Goal: Task Accomplishment & Management: Manage account settings

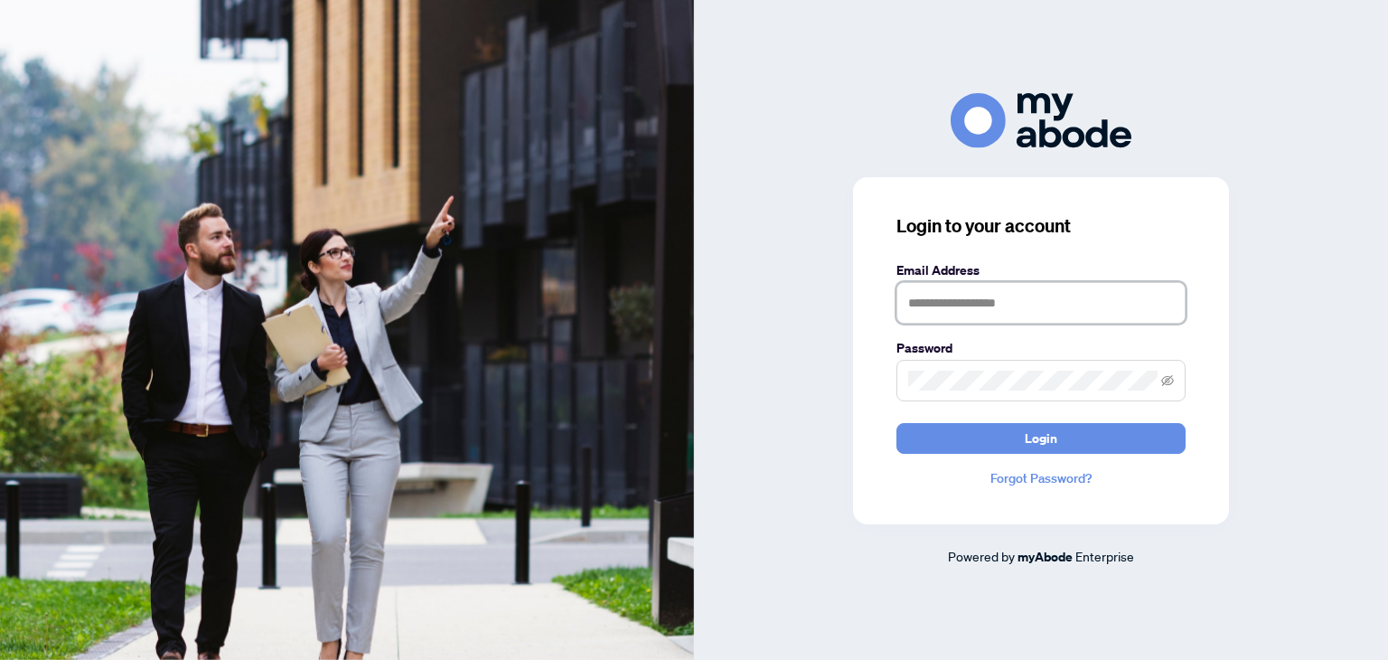
click at [1005, 299] on input "text" at bounding box center [1041, 303] width 289 height 42
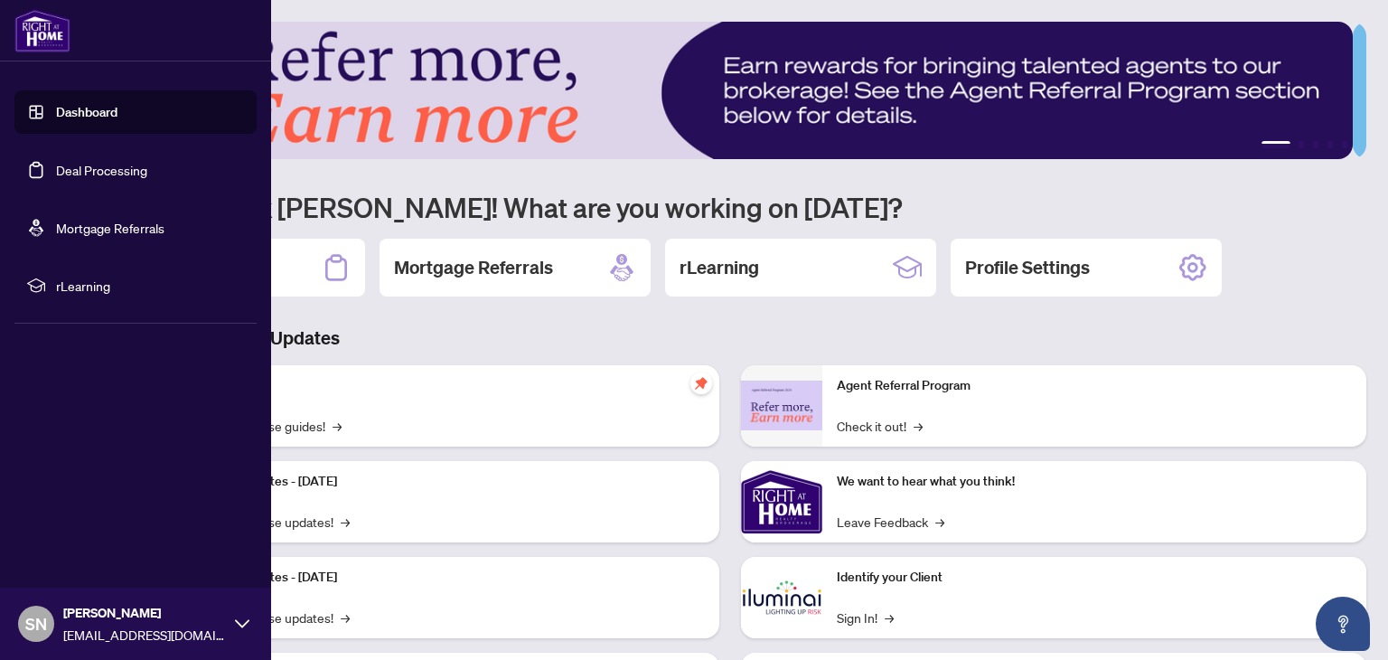
click at [56, 170] on link "Deal Processing" at bounding box center [101, 170] width 91 height 16
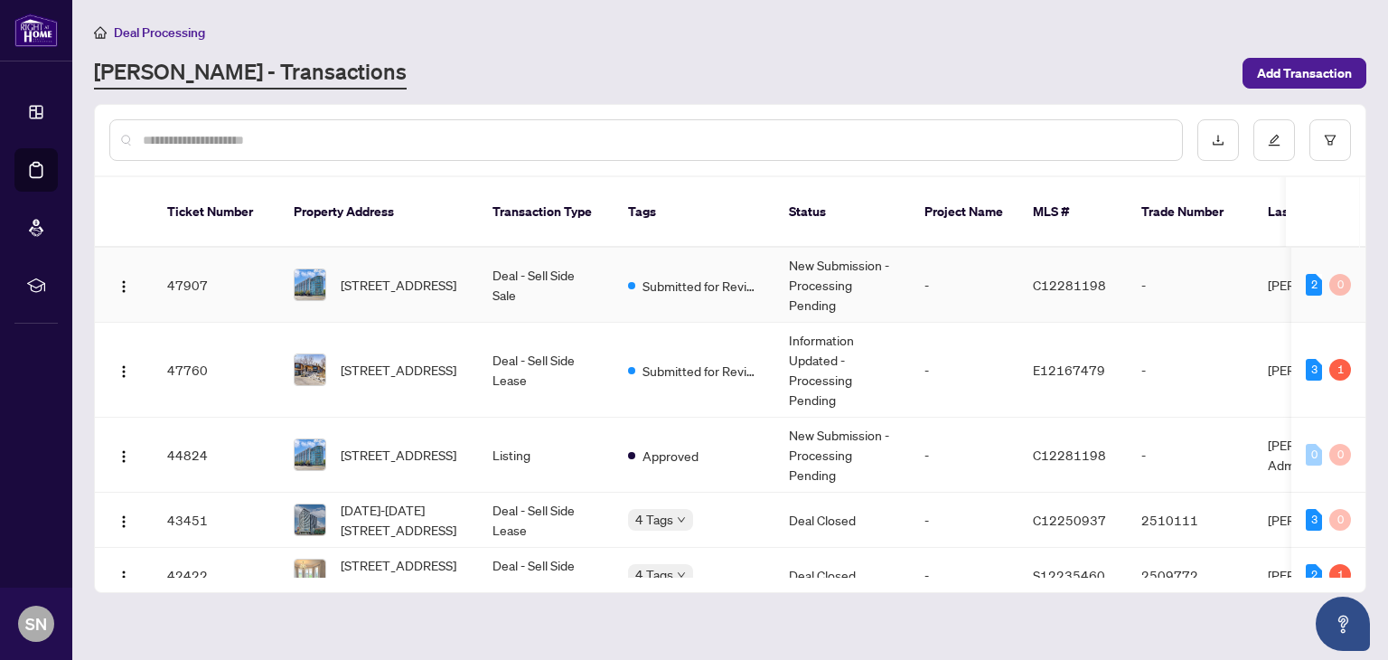
click at [541, 260] on td "Deal - Sell Side Sale" at bounding box center [546, 285] width 136 height 75
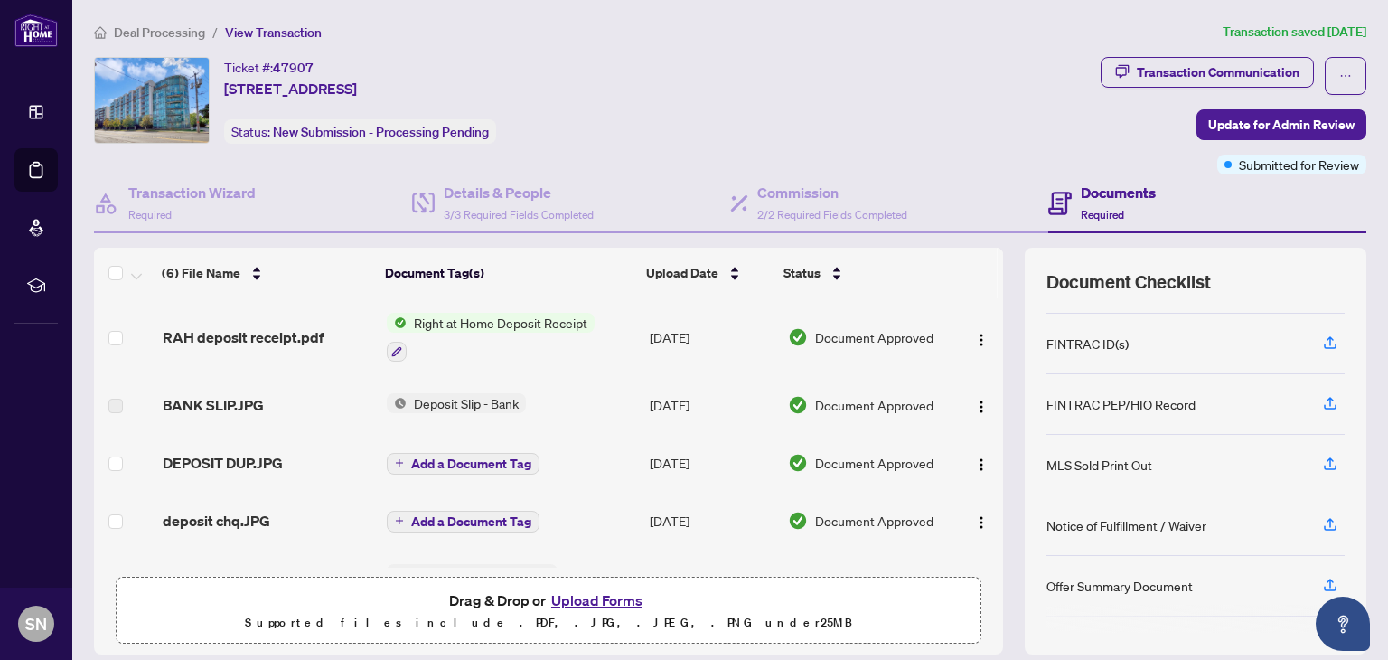
scroll to position [108, 0]
click at [1322, 460] on icon "button" at bounding box center [1330, 463] width 16 height 16
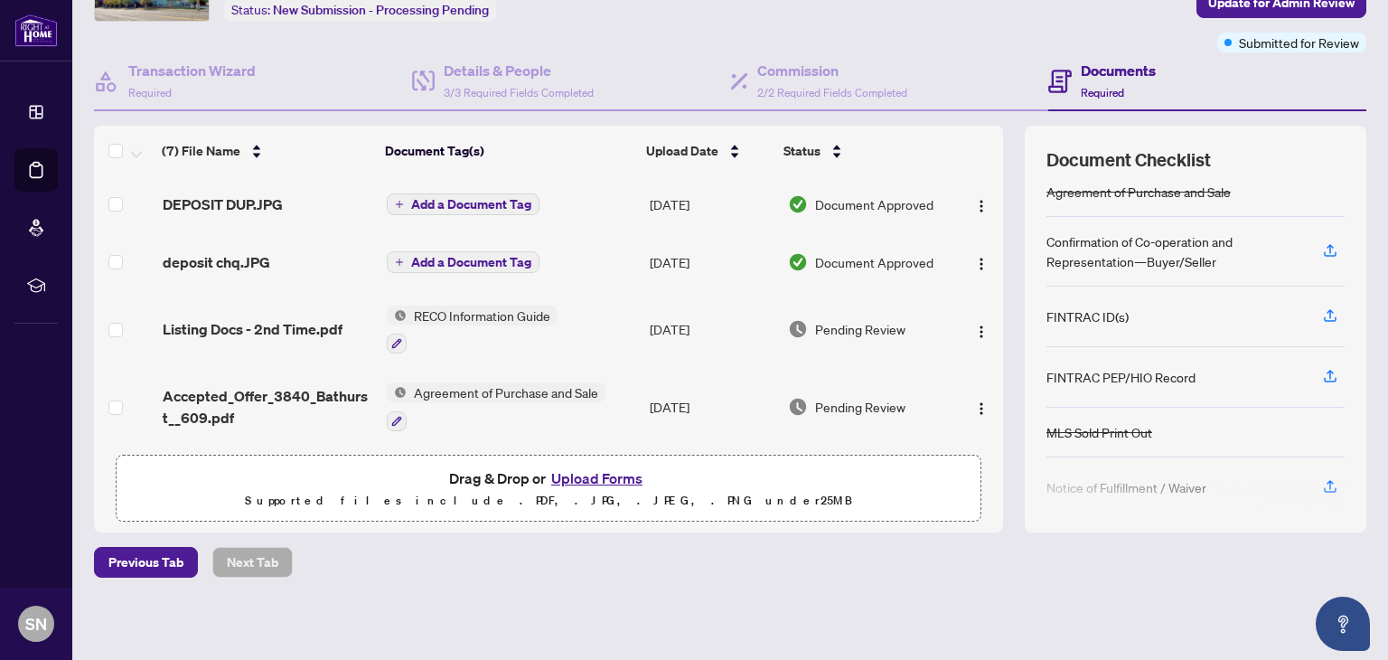
scroll to position [193, 0]
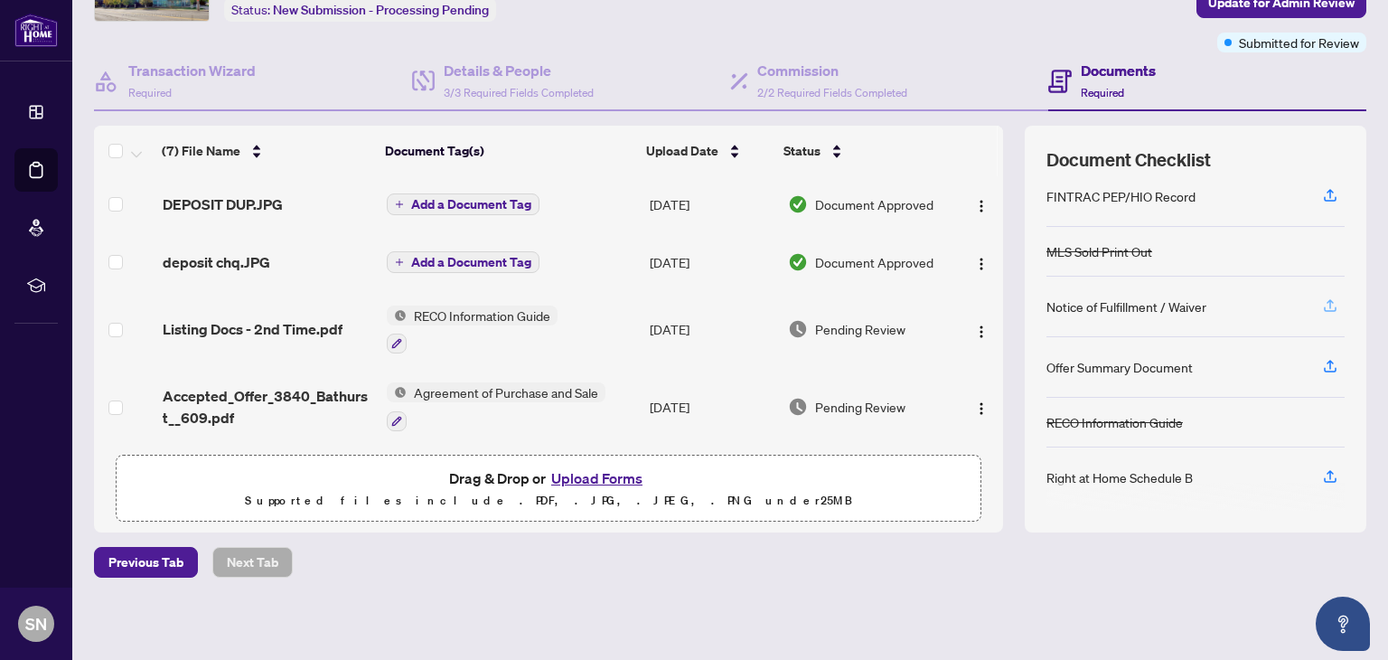
click at [1322, 297] on icon "button" at bounding box center [1330, 305] width 16 height 16
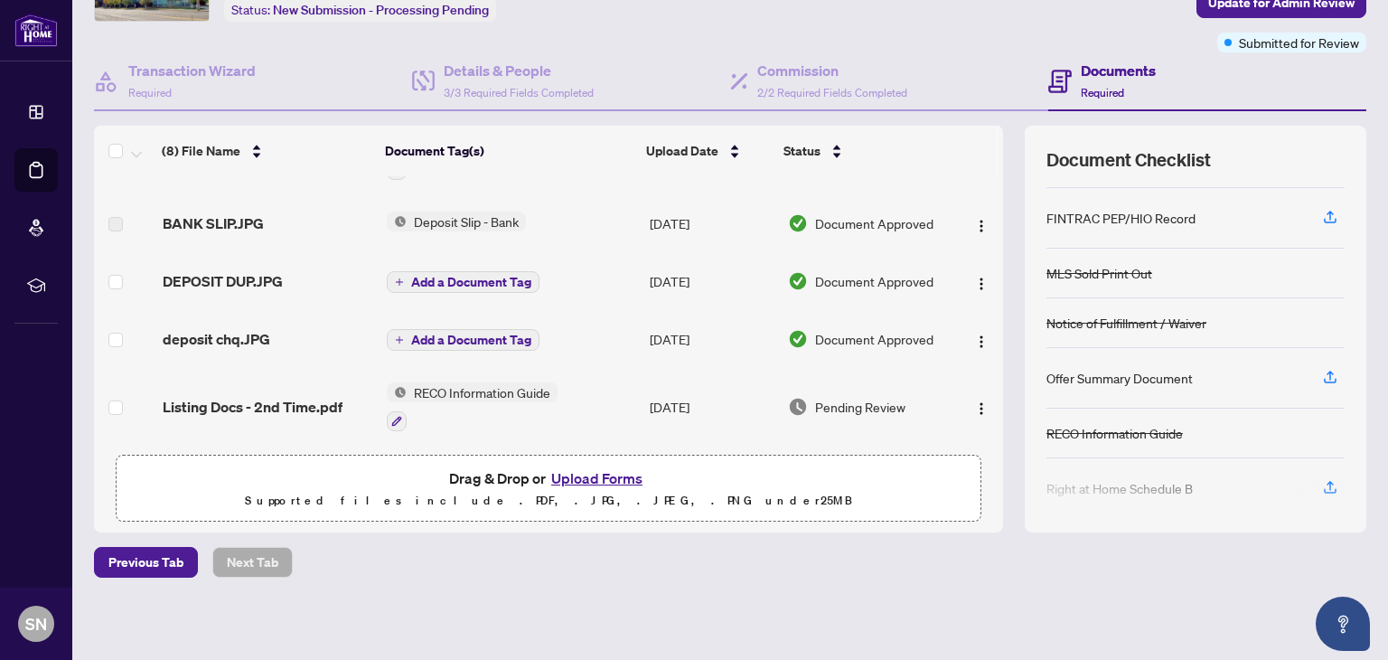
scroll to position [183, 0]
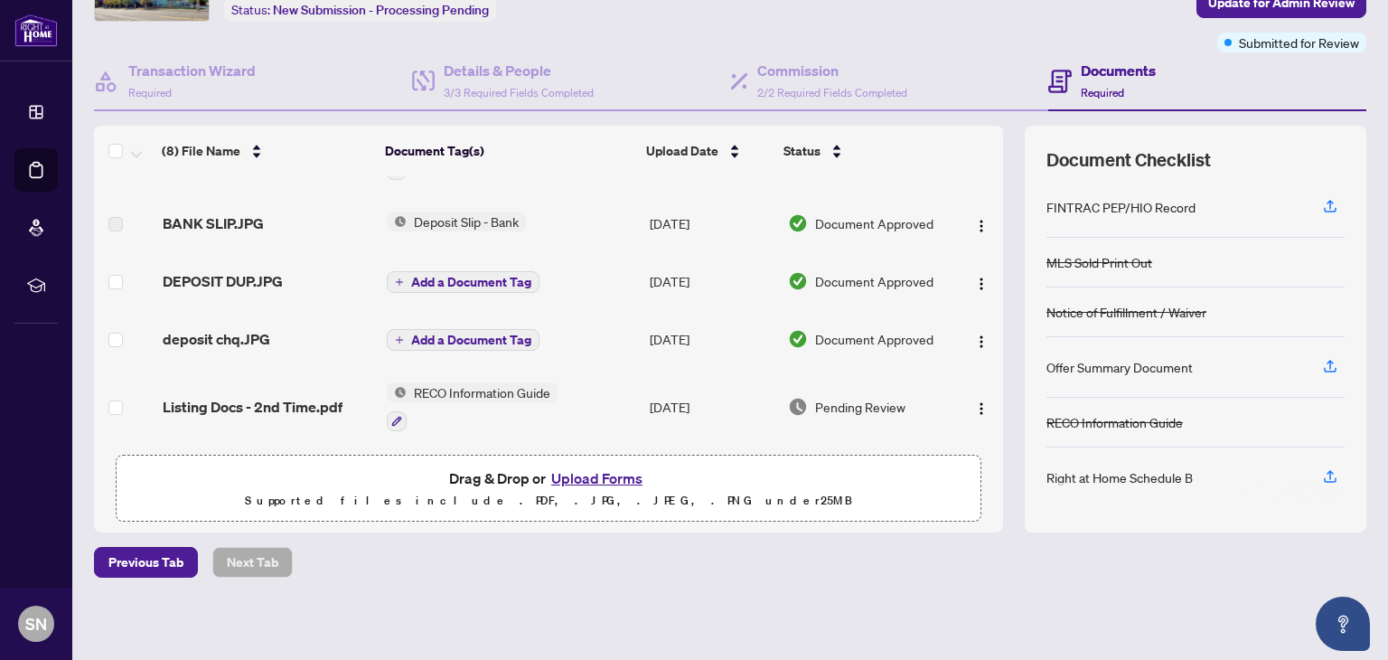
click at [568, 480] on button "Upload Forms" at bounding box center [597, 477] width 102 height 23
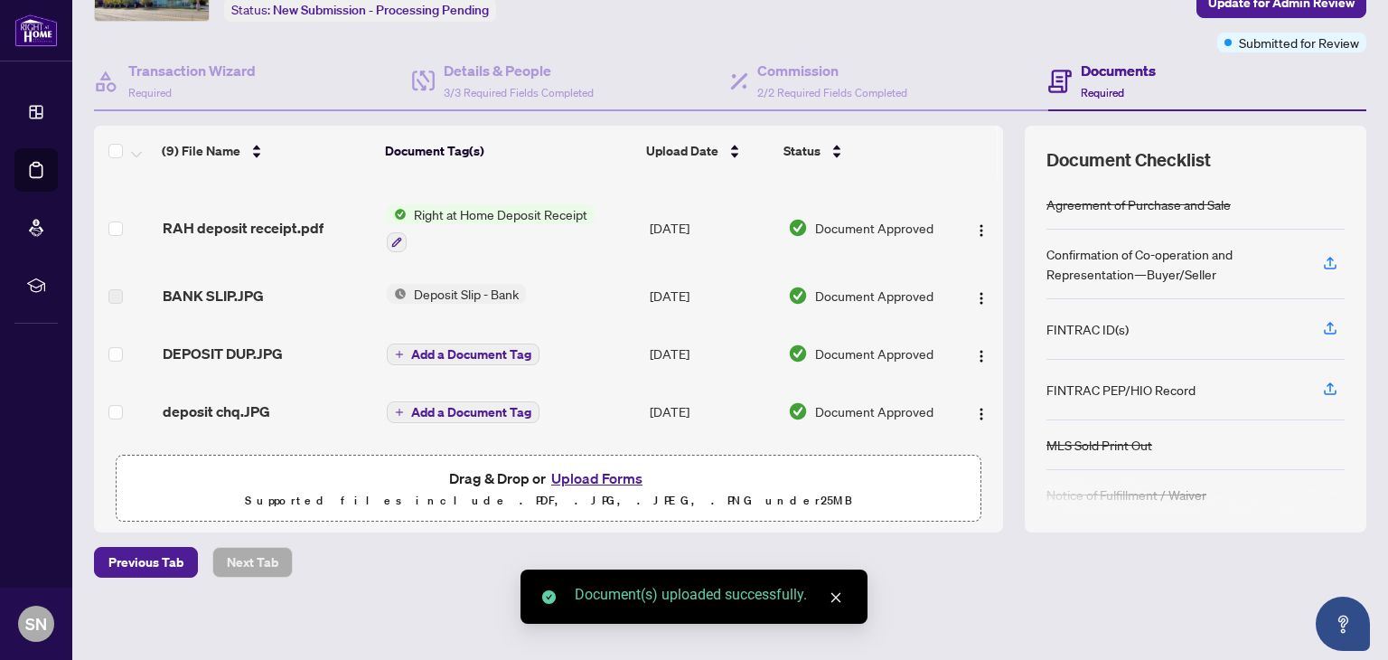
click at [595, 478] on button "Upload Forms" at bounding box center [597, 477] width 102 height 23
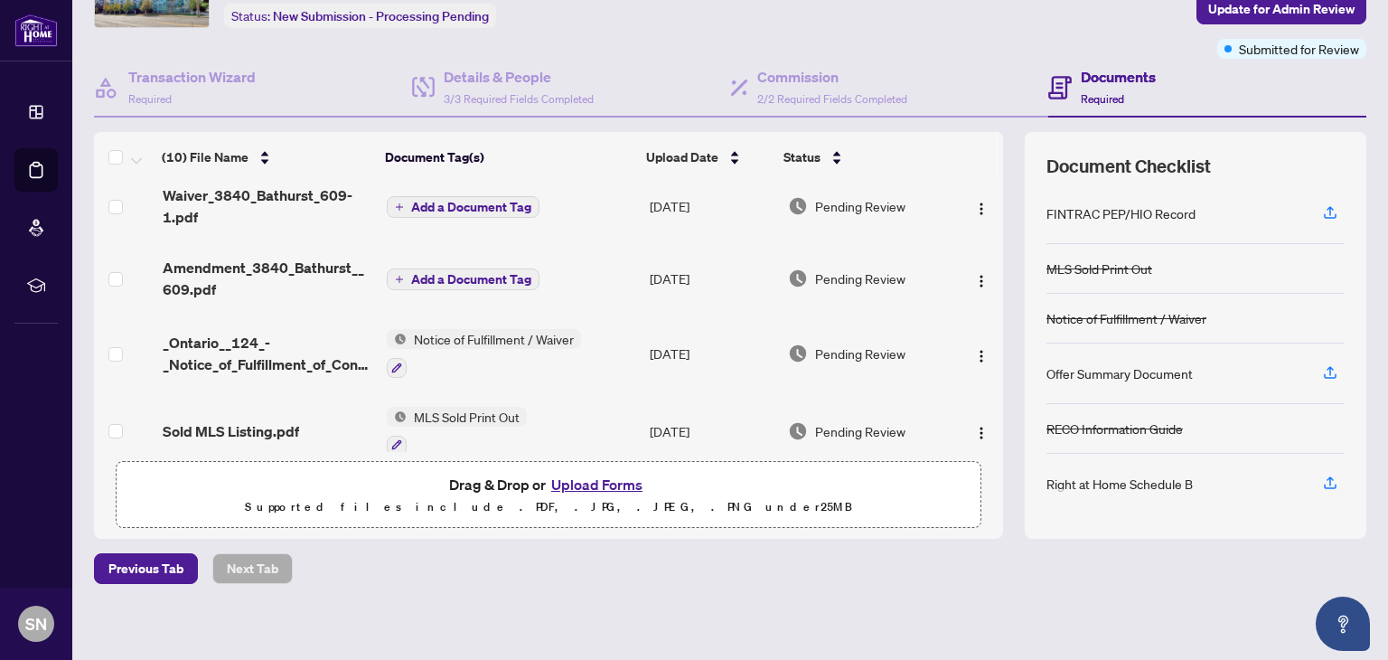
scroll to position [122, 0]
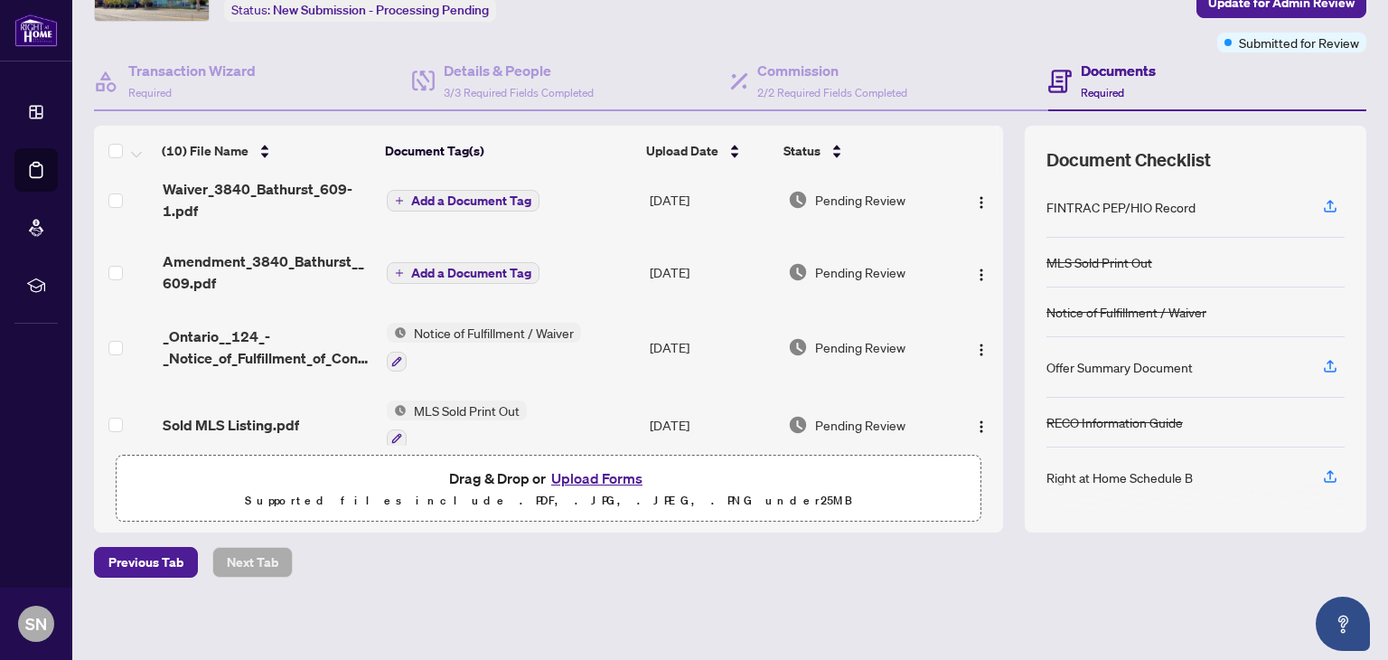
click at [594, 476] on button "Upload Forms" at bounding box center [597, 477] width 102 height 23
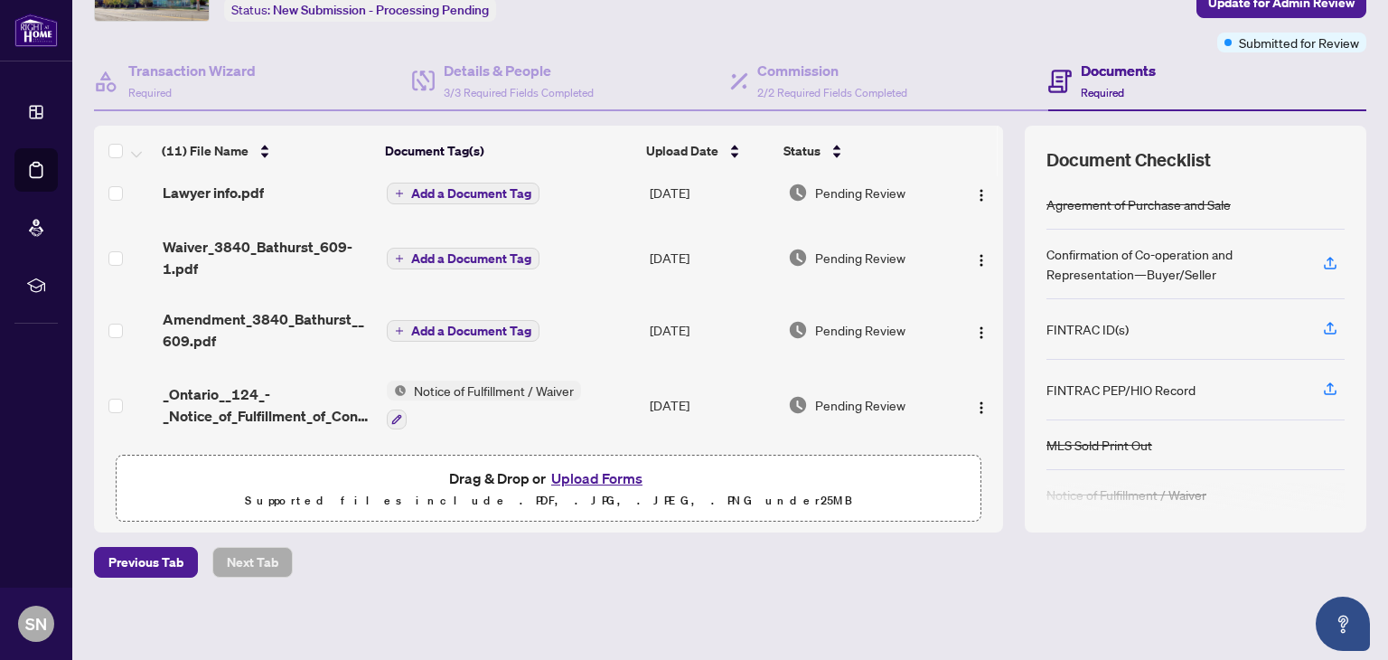
scroll to position [0, 0]
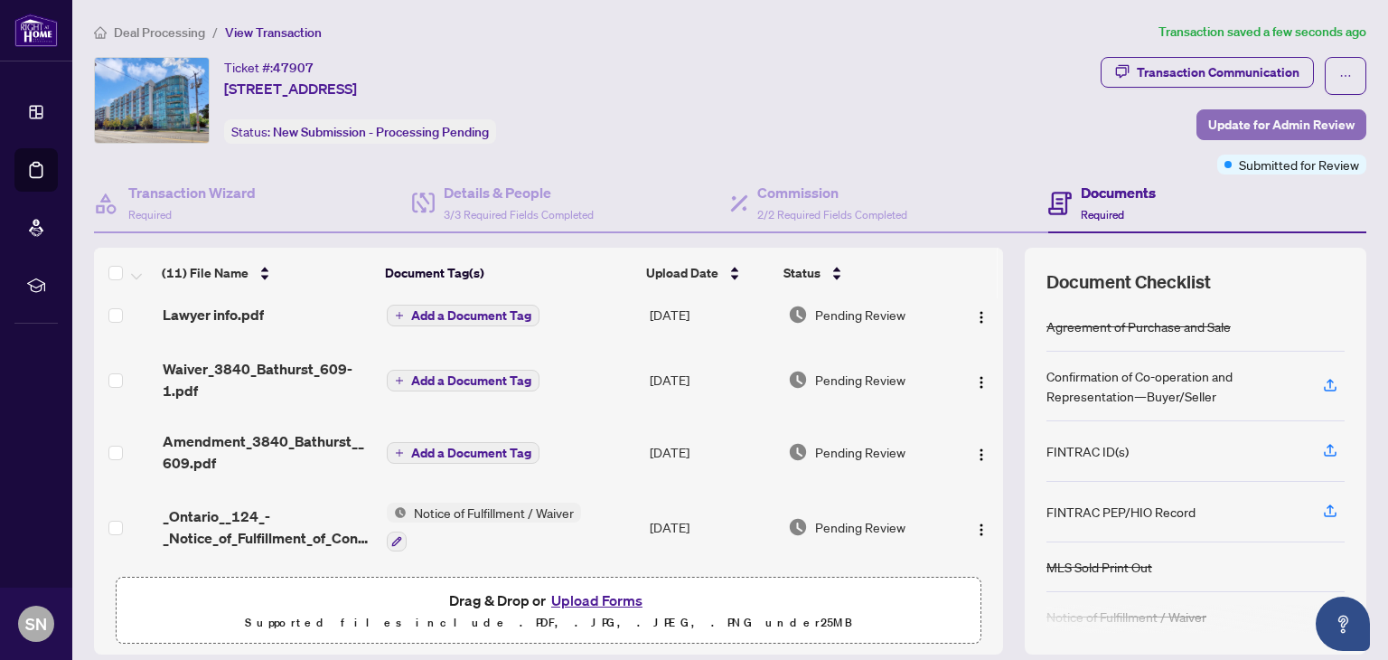
click at [1240, 131] on span "Update for Admin Review" at bounding box center [1281, 124] width 146 height 29
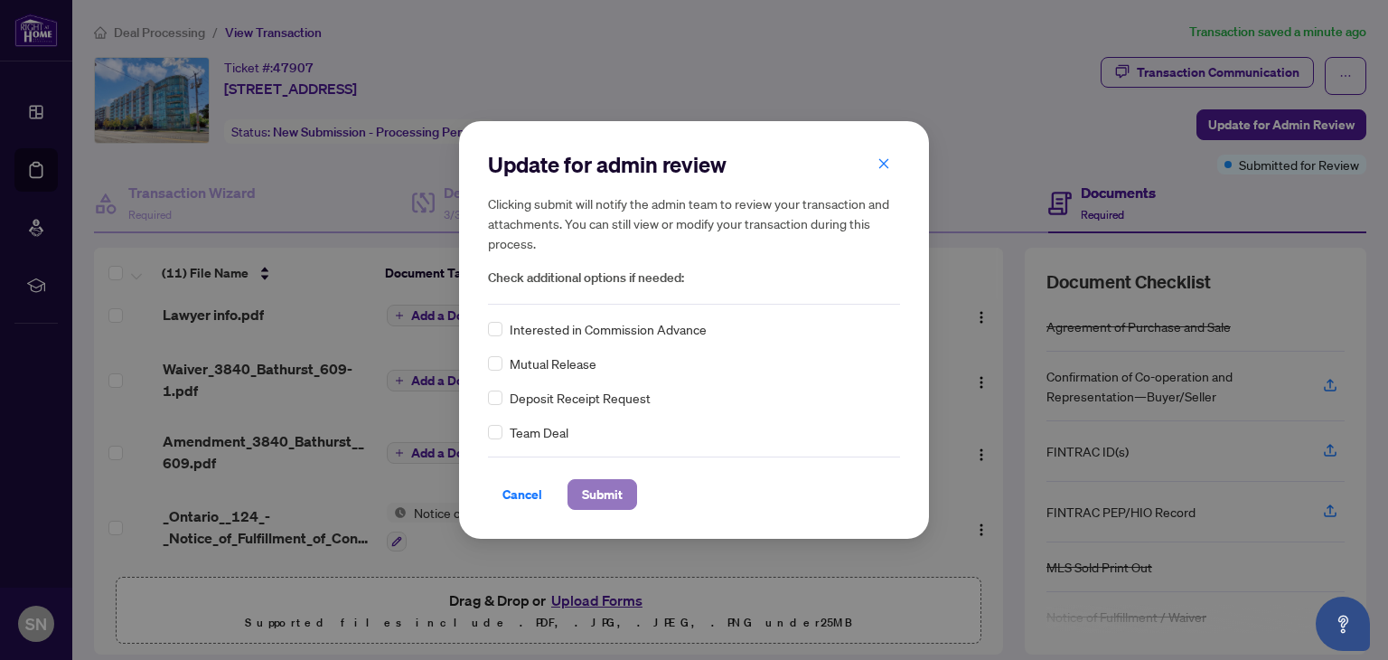
click at [605, 493] on span "Submit" at bounding box center [602, 494] width 41 height 29
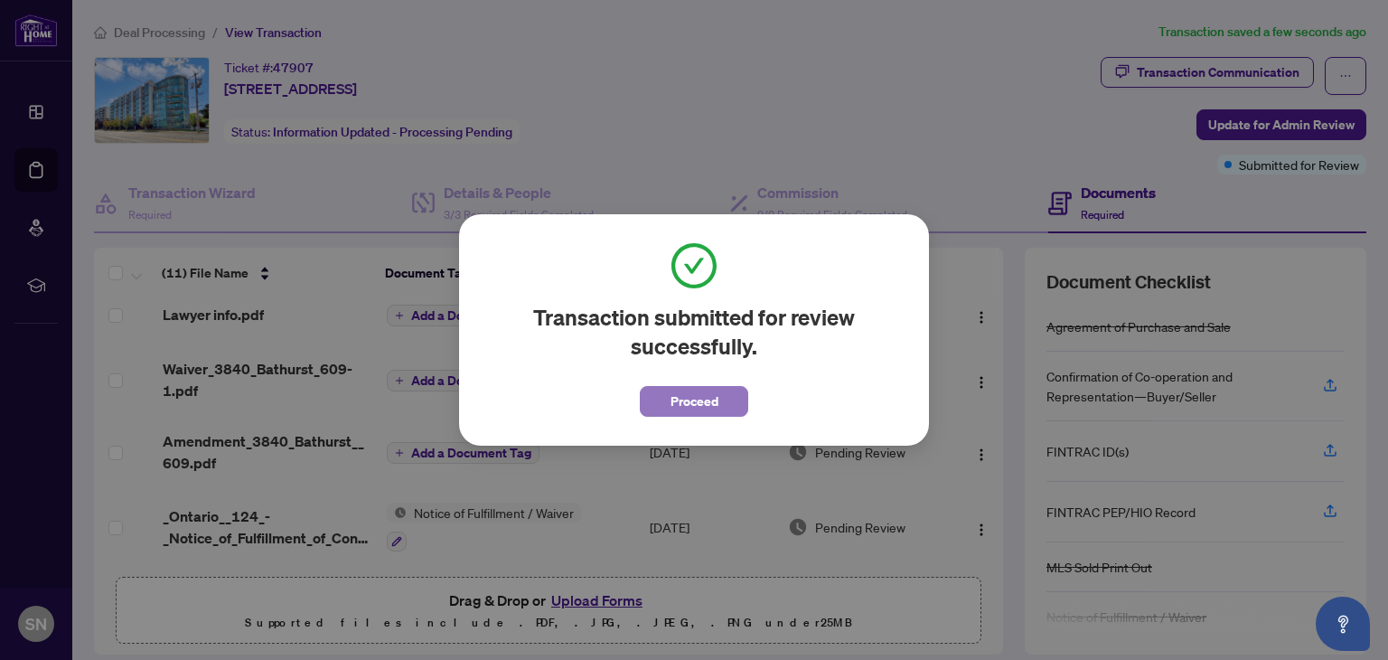
click at [691, 401] on span "Proceed" at bounding box center [695, 401] width 48 height 29
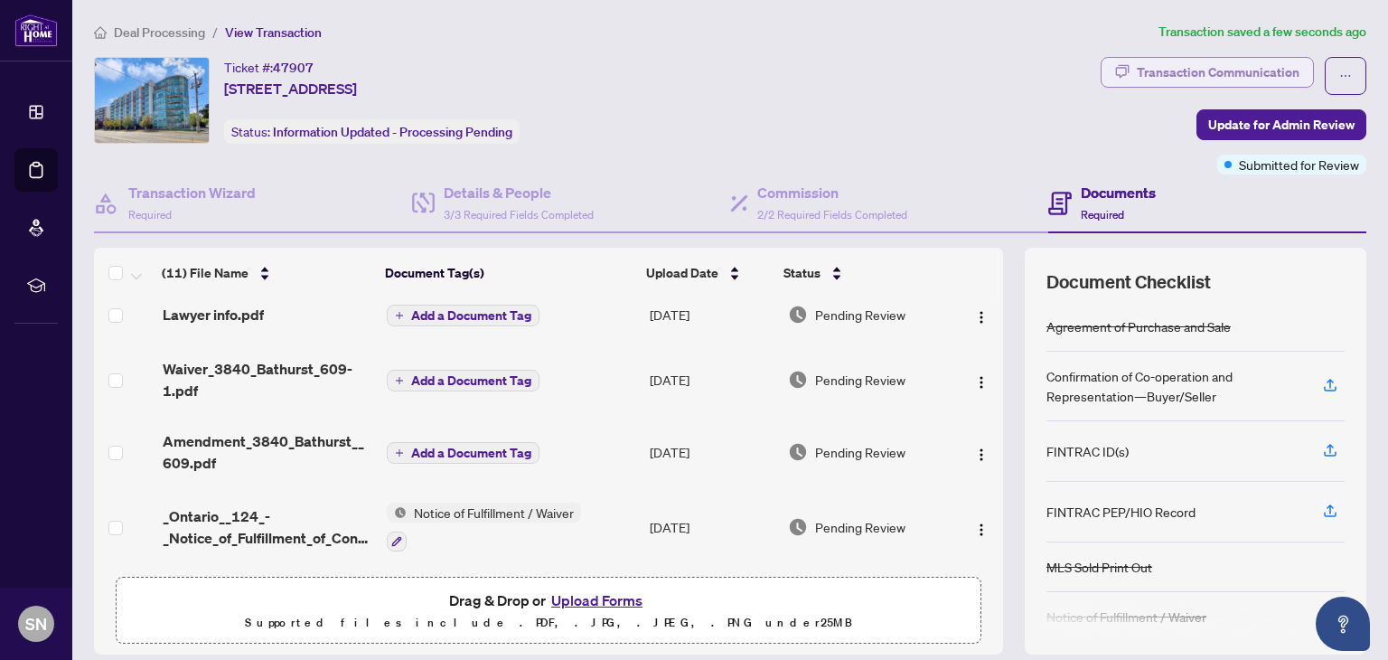
click at [1163, 70] on div "Transaction Communication" at bounding box center [1218, 72] width 163 height 29
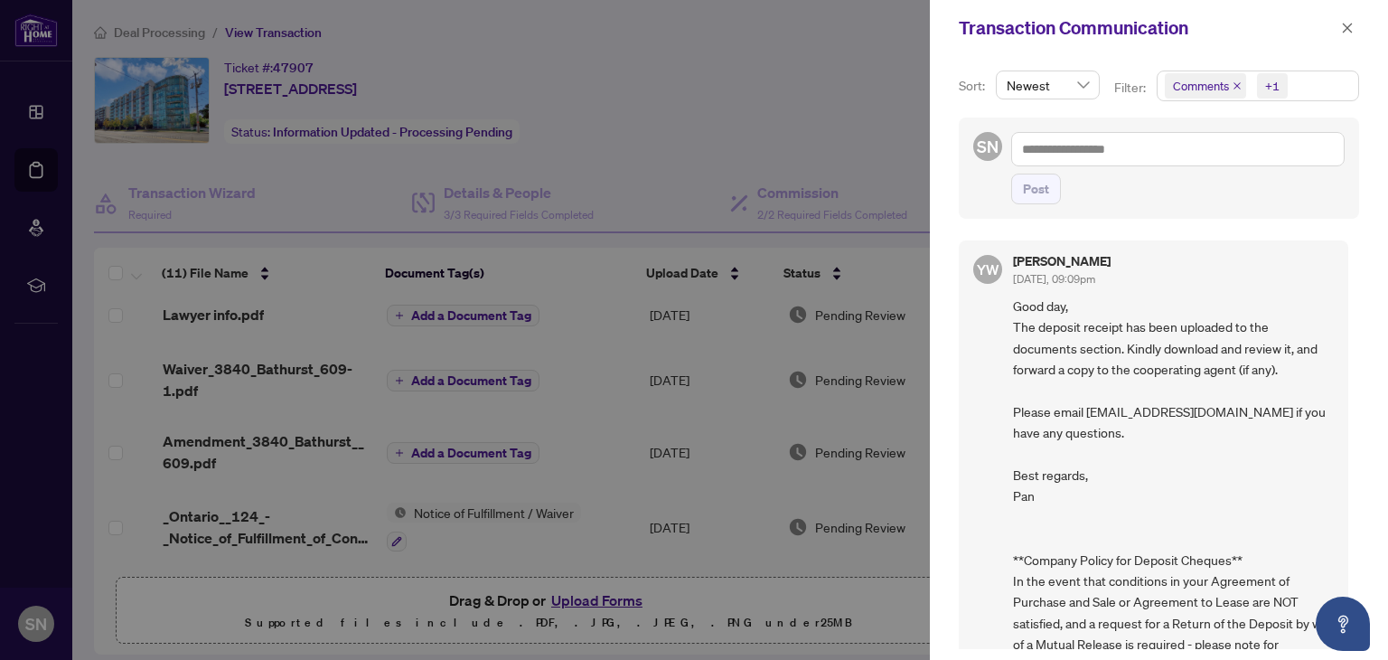
click at [813, 109] on div at bounding box center [694, 330] width 1388 height 660
click at [1347, 22] on icon "close" at bounding box center [1347, 28] width 13 height 13
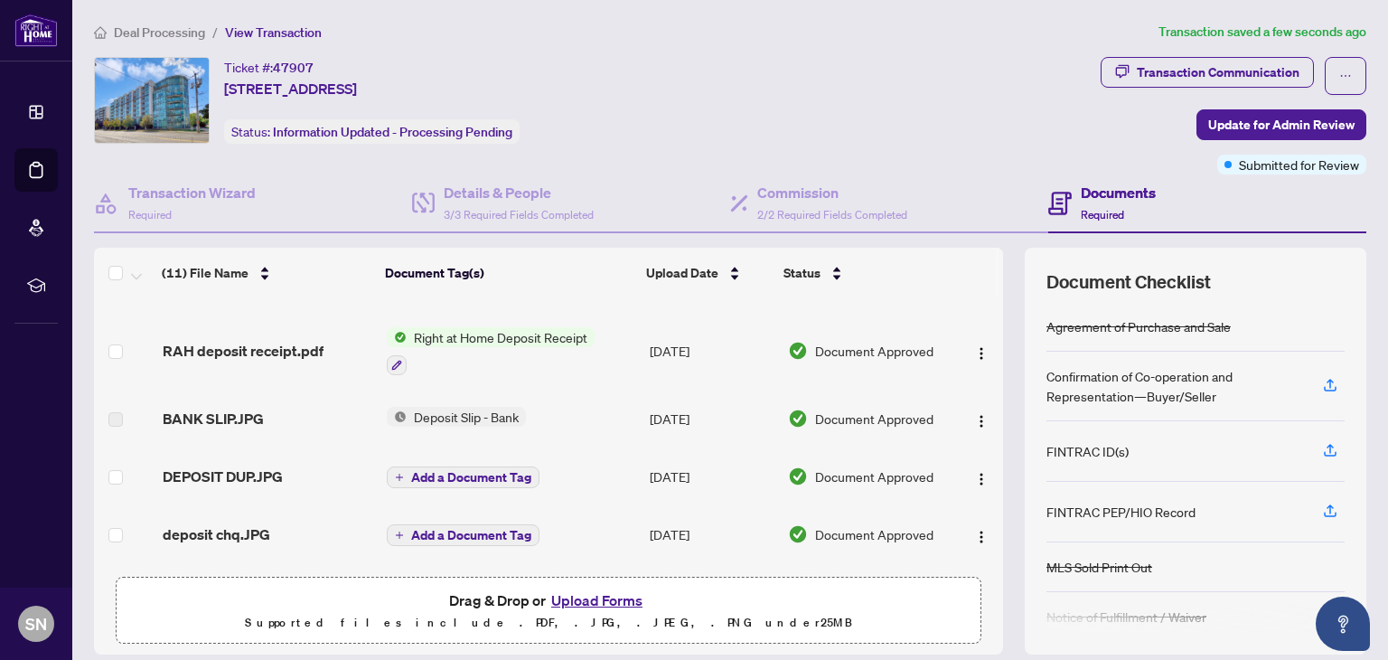
scroll to position [343, 0]
click at [274, 344] on span "RAH deposit receipt.pdf" at bounding box center [243, 351] width 161 height 22
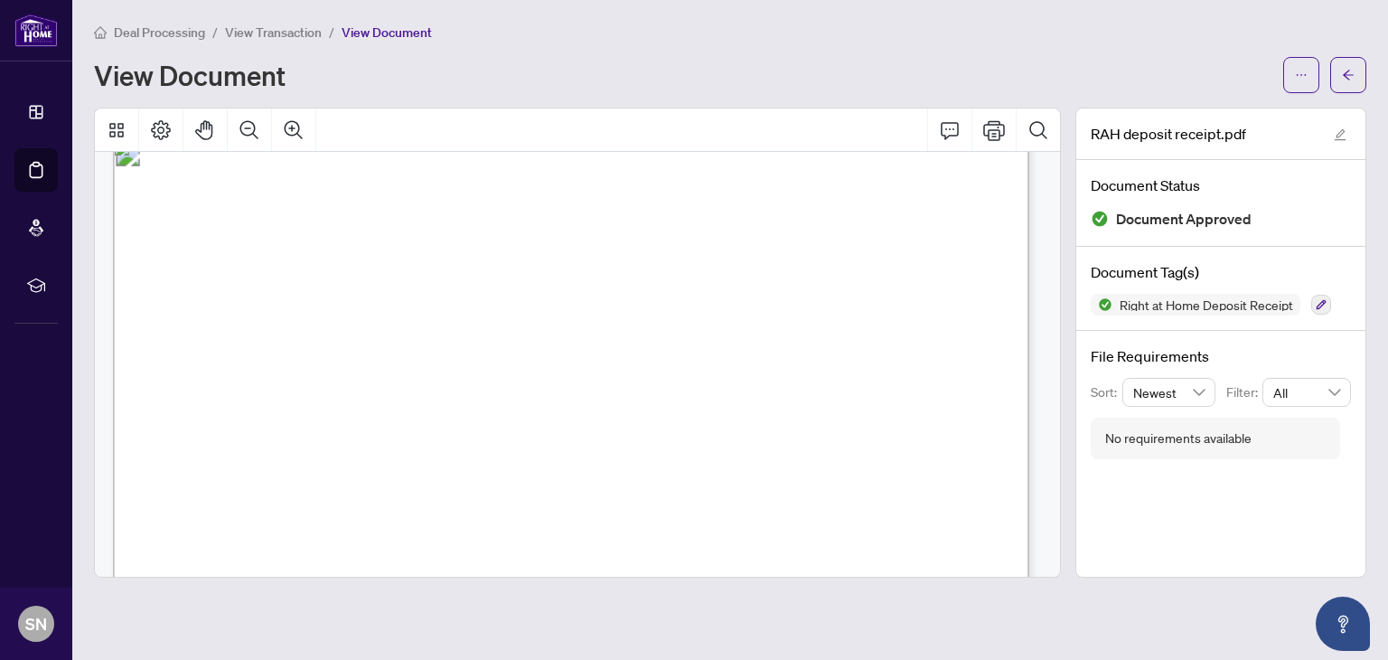
scroll to position [25, 0]
click at [1302, 71] on icon "ellipsis" at bounding box center [1301, 75] width 13 height 13
click at [1181, 109] on span "Download" at bounding box center [1236, 114] width 137 height 20
